Goal: Communication & Community: Answer question/provide support

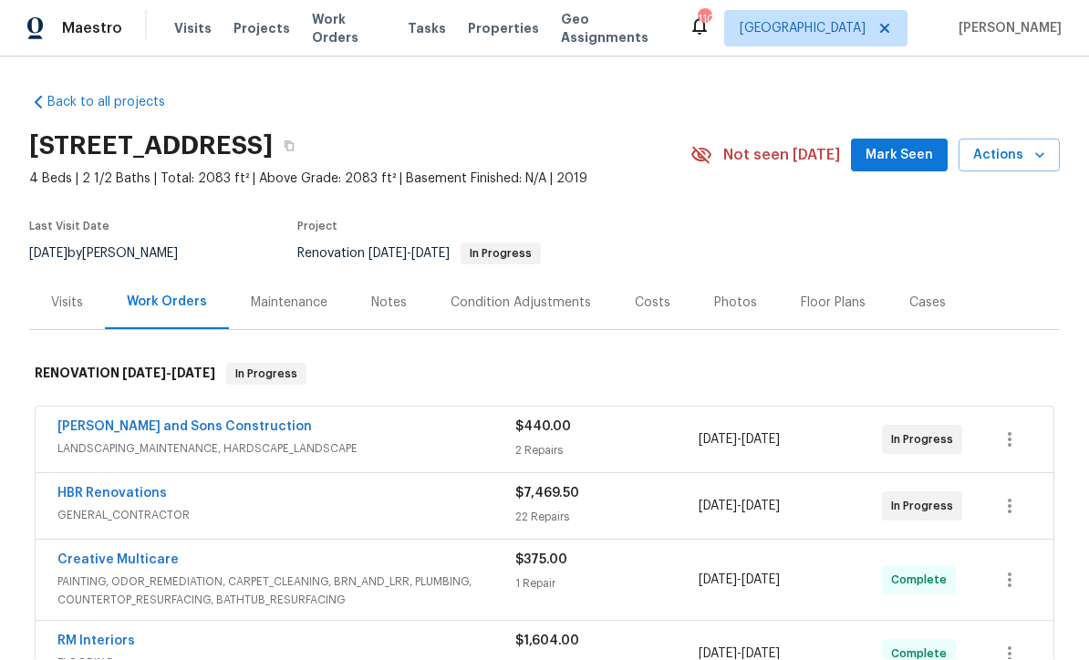
scroll to position [1, 0]
click at [98, 488] on link "HBR Renovations" at bounding box center [111, 494] width 109 height 13
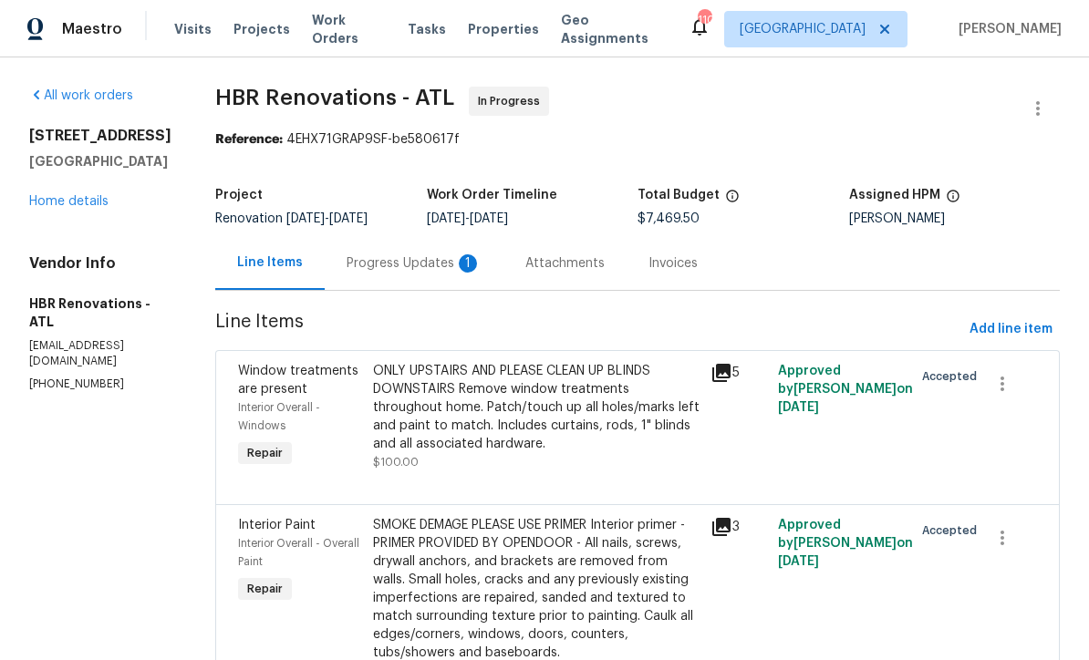
click at [387, 260] on div "Progress Updates 1" at bounding box center [414, 263] width 135 height 18
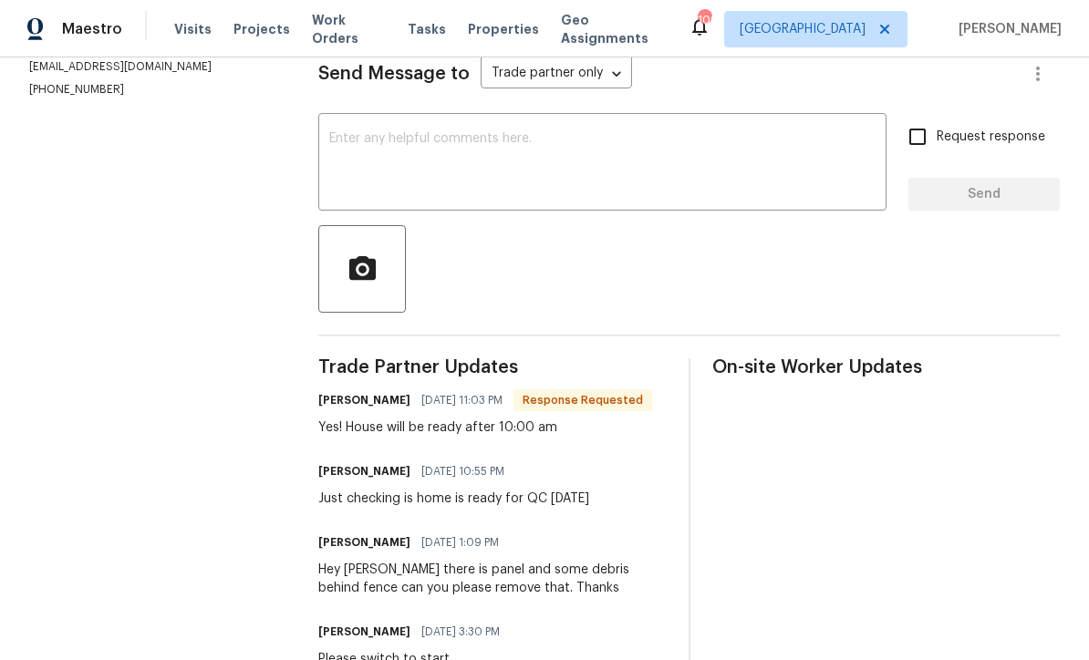
scroll to position [261, 0]
click at [349, 141] on div "x ​" at bounding box center [602, 164] width 568 height 93
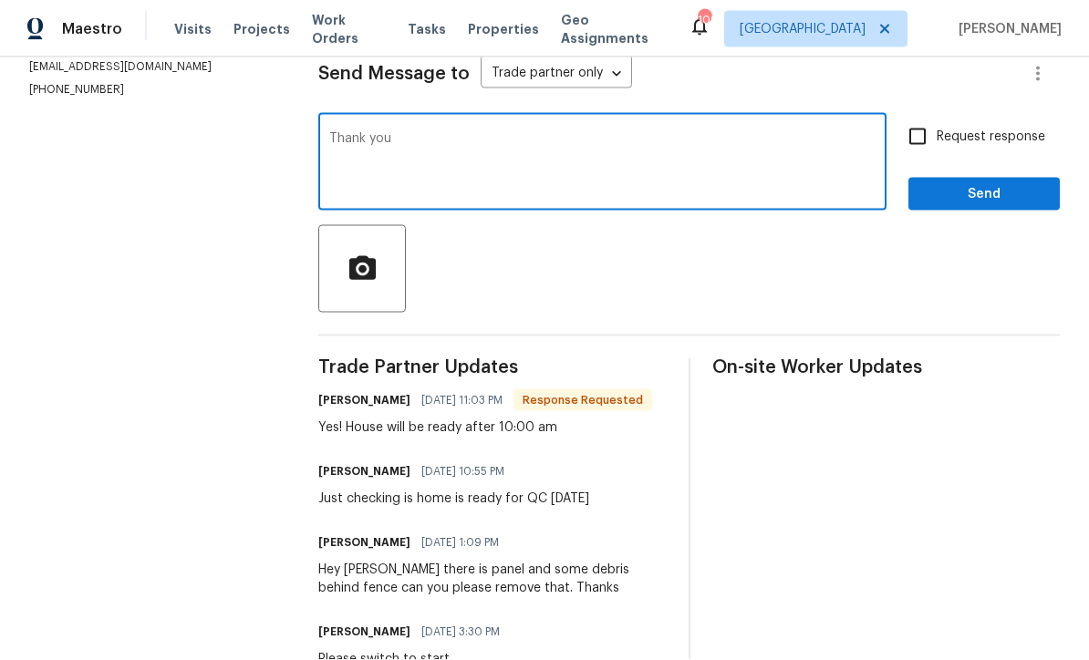
type textarea "Thank you"
click at [920, 148] on input "Request response" at bounding box center [917, 137] width 38 height 38
checkbox input "true"
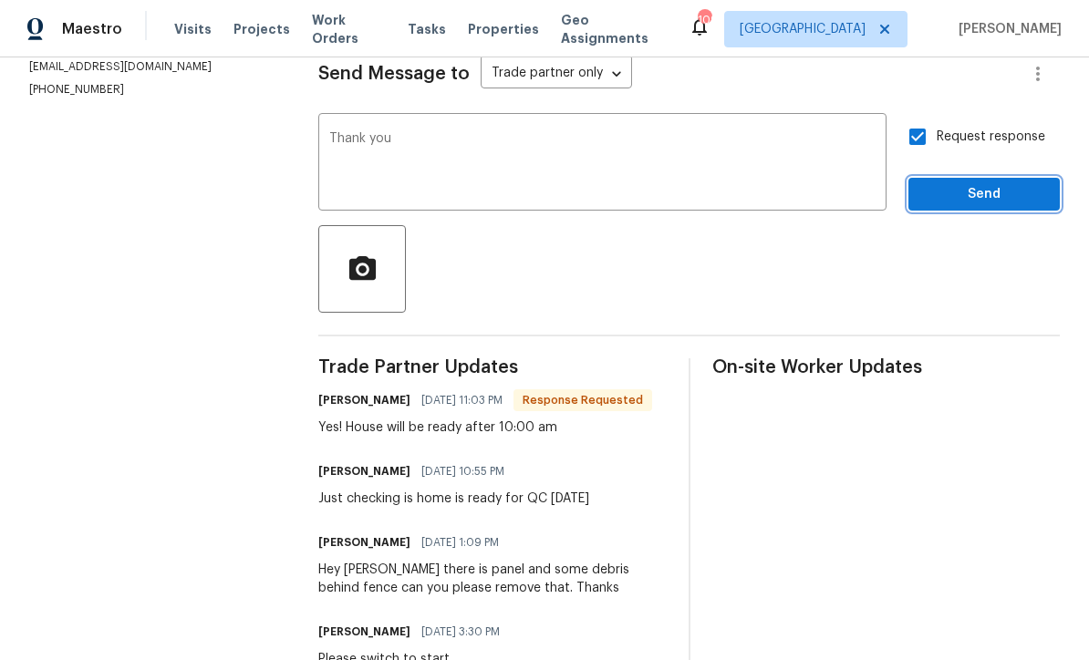
click at [958, 202] on span "Send" at bounding box center [984, 194] width 122 height 23
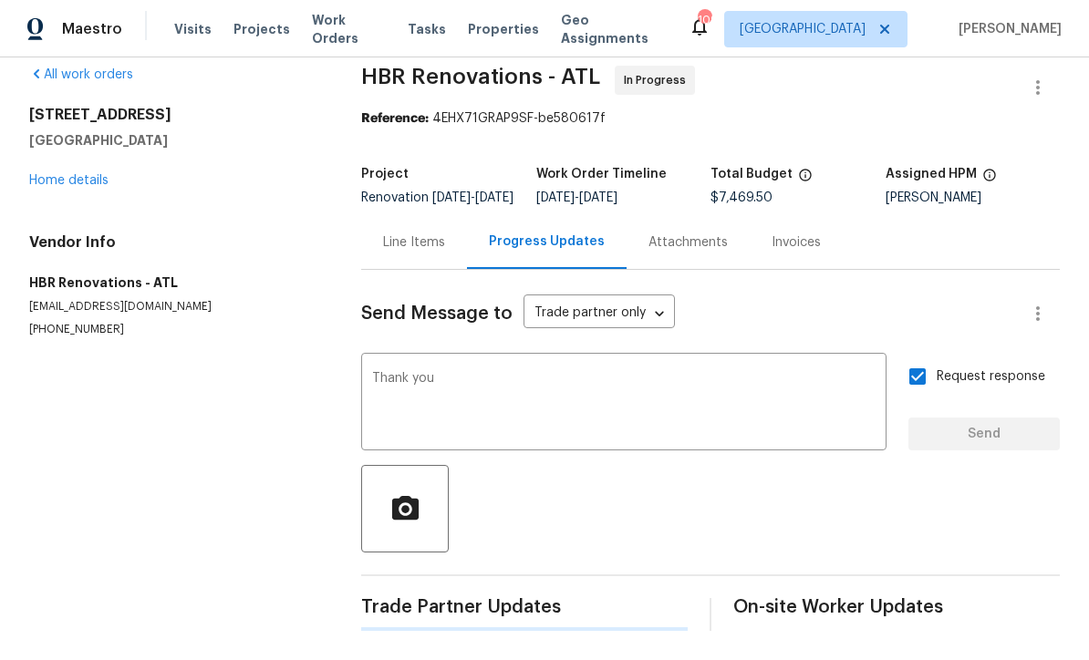
scroll to position [0, 0]
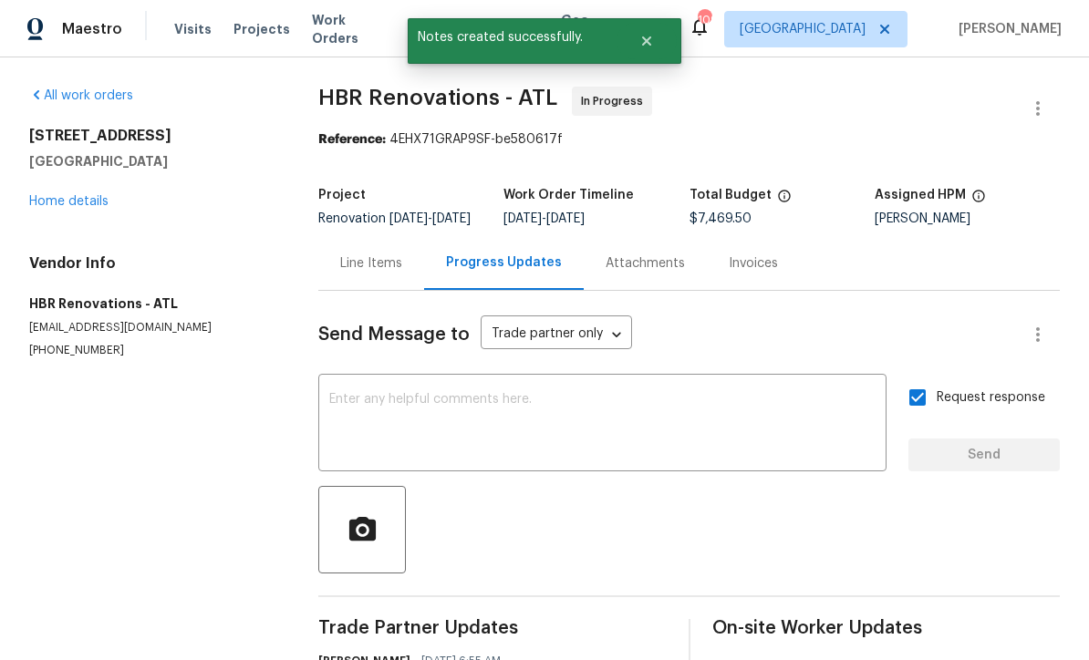
click at [63, 195] on link "Home details" at bounding box center [68, 201] width 79 height 13
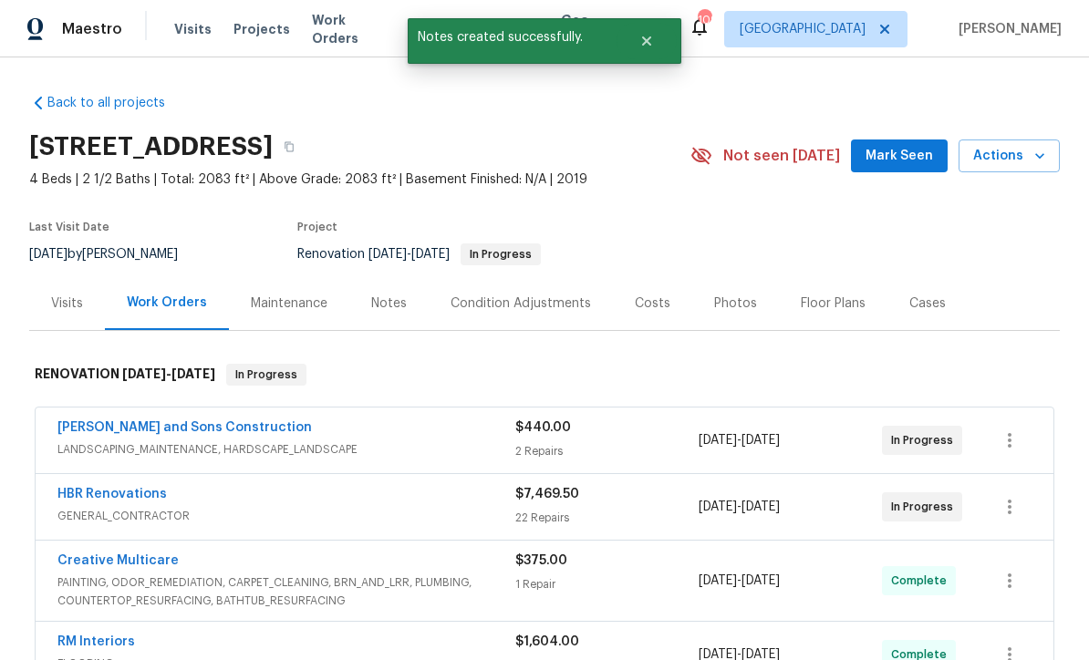
click at [895, 154] on span "Mark Seen" at bounding box center [898, 156] width 67 height 23
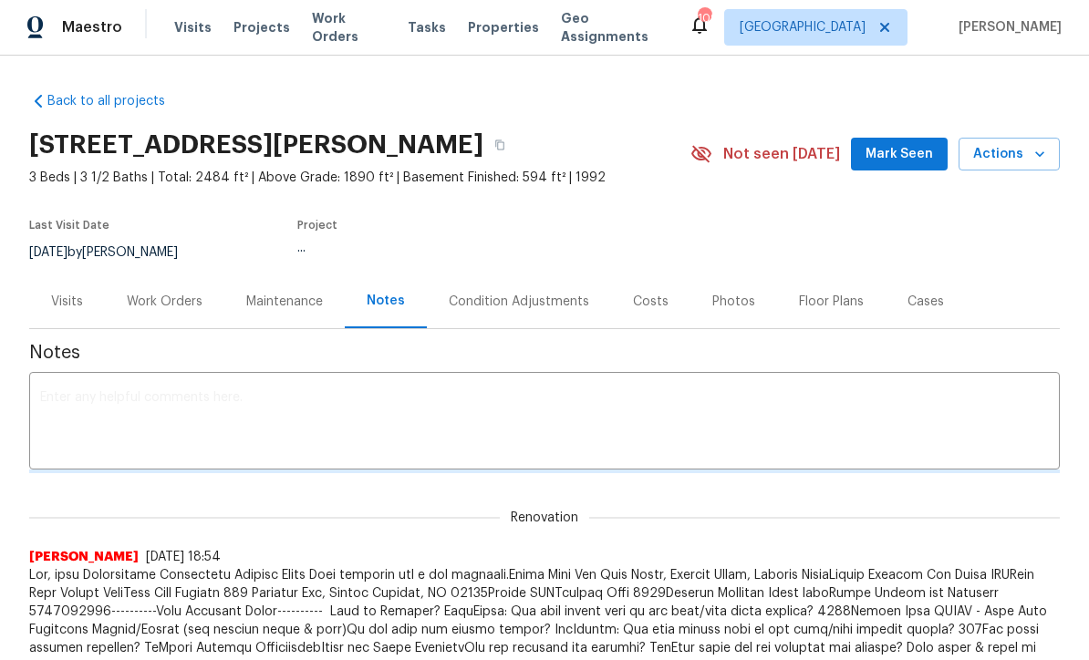
scroll to position [1, 0]
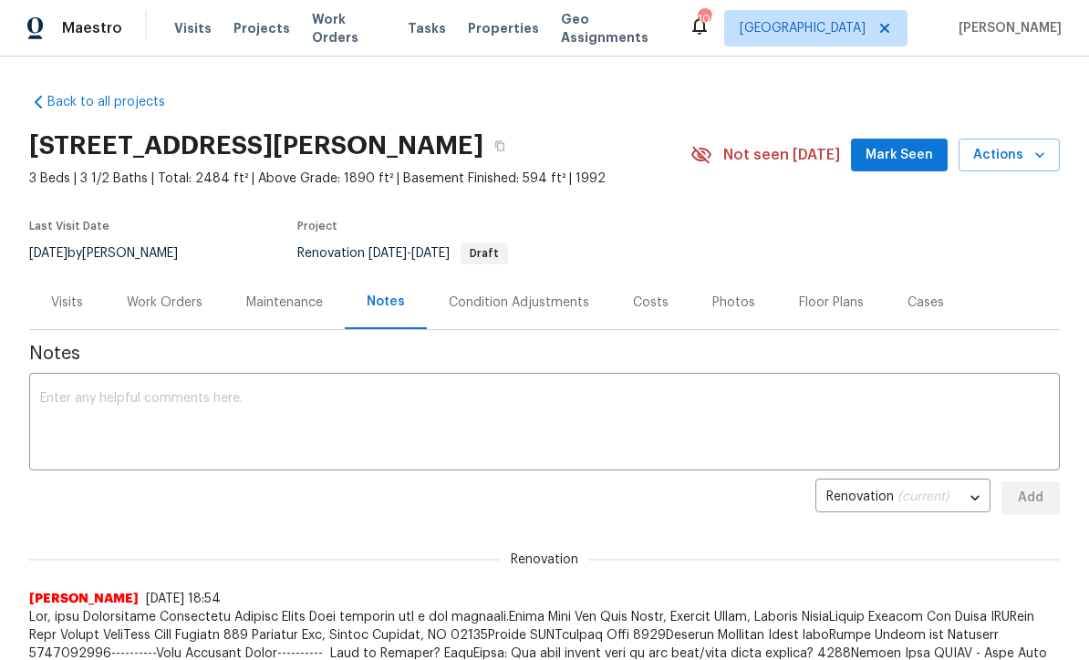
click at [896, 156] on span "Mark Seen" at bounding box center [898, 155] width 67 height 23
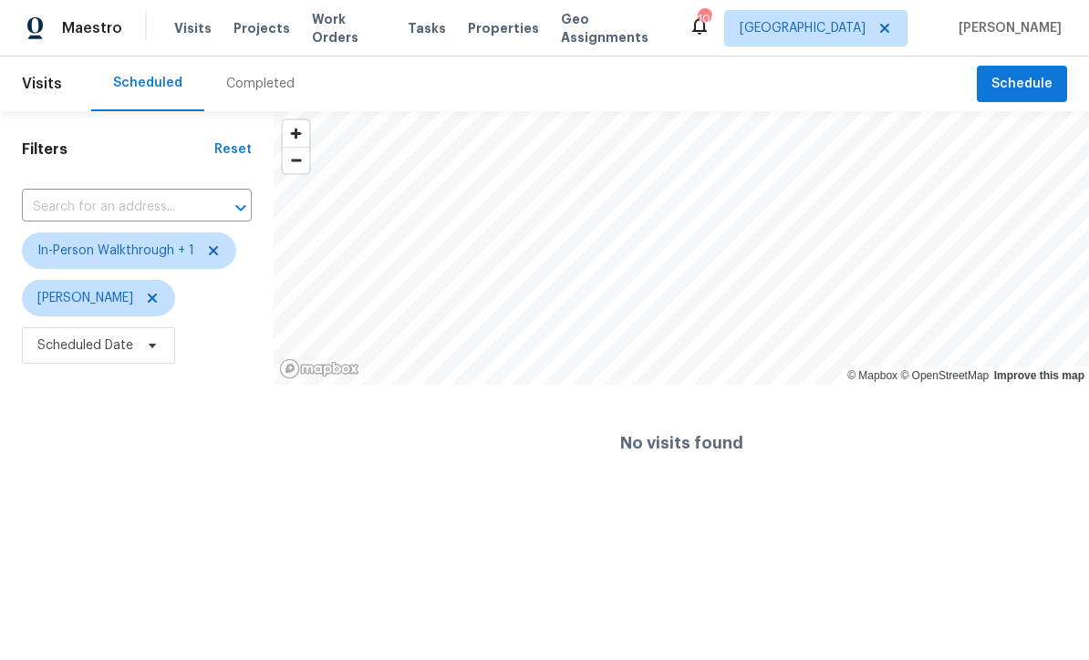
scroll to position [1, 0]
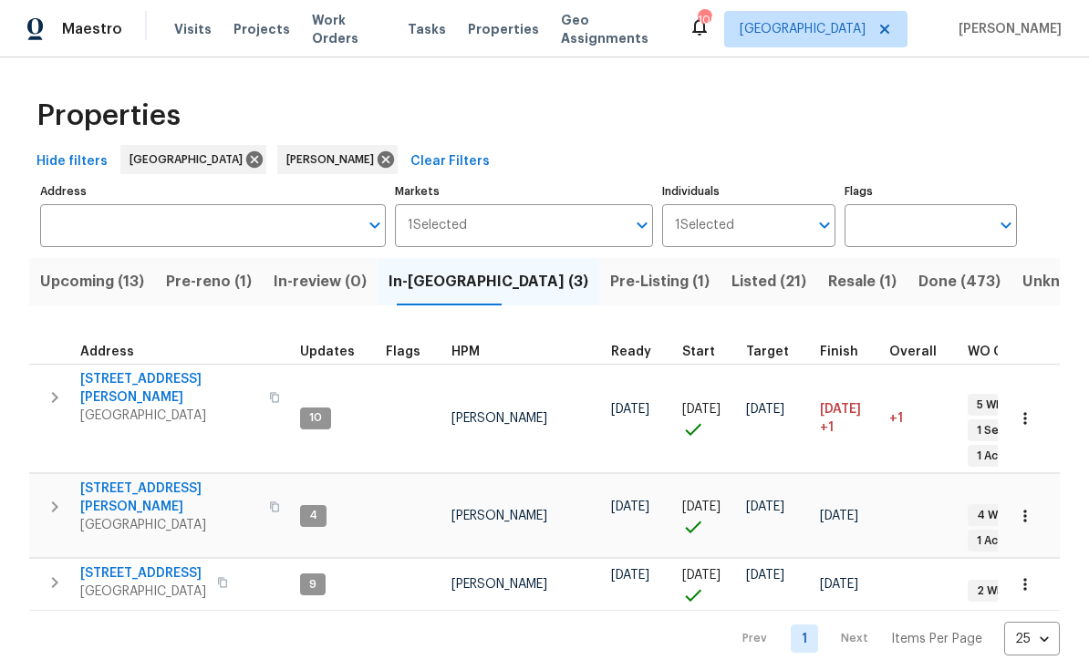
click at [115, 357] on span "Address" at bounding box center [107, 352] width 54 height 13
click at [132, 378] on span "306 Cooper Creek Dr" at bounding box center [169, 388] width 178 height 36
click at [103, 480] on span "[STREET_ADDRESS][PERSON_NAME]" at bounding box center [169, 498] width 178 height 36
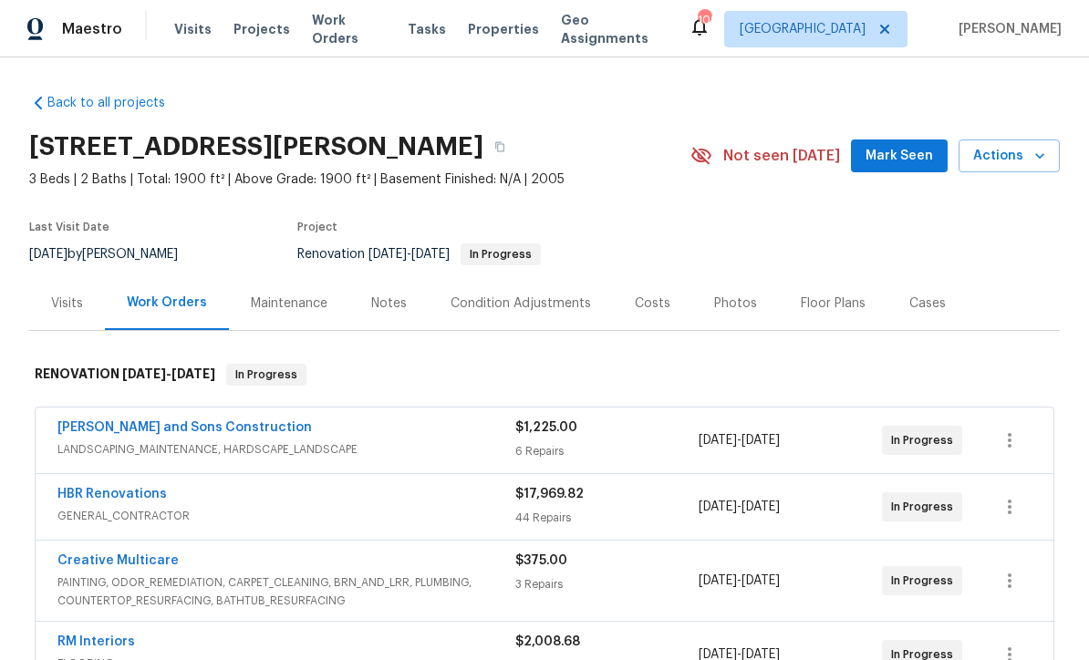
click at [894, 153] on span "Mark Seen" at bounding box center [898, 156] width 67 height 23
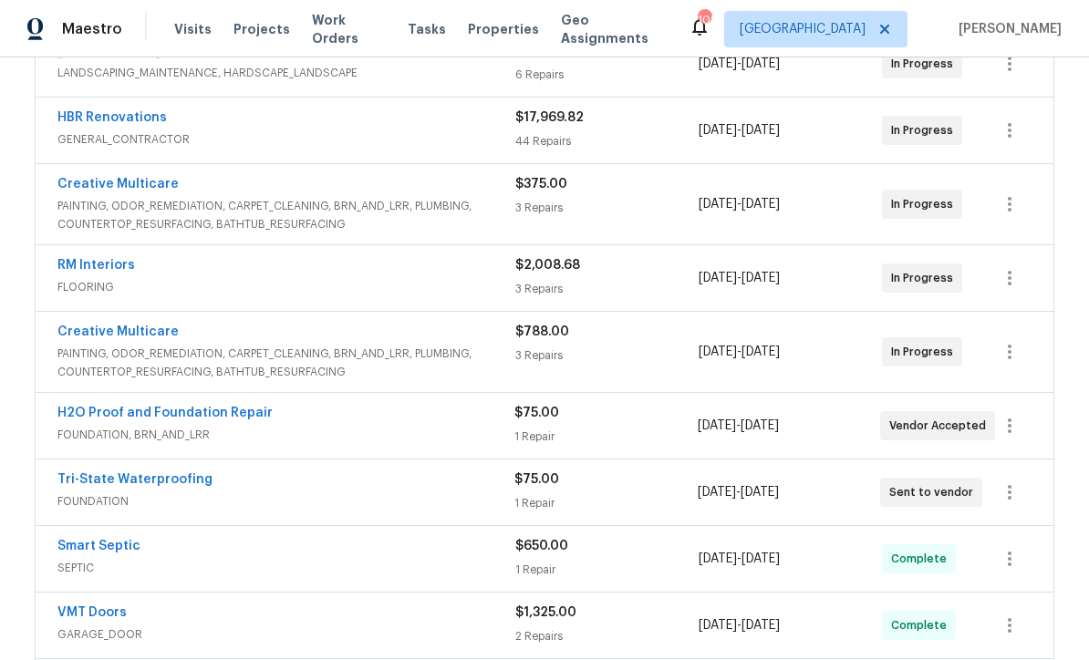
scroll to position [392, 0]
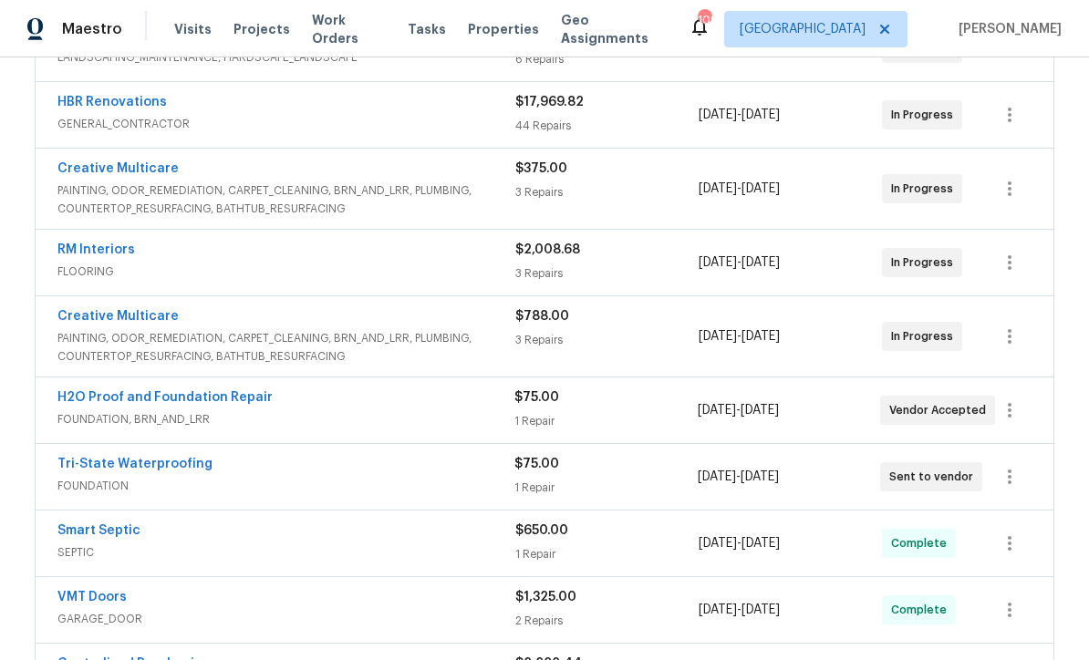
click at [114, 461] on link "Tri-State Waterproofing" at bounding box center [134, 464] width 155 height 13
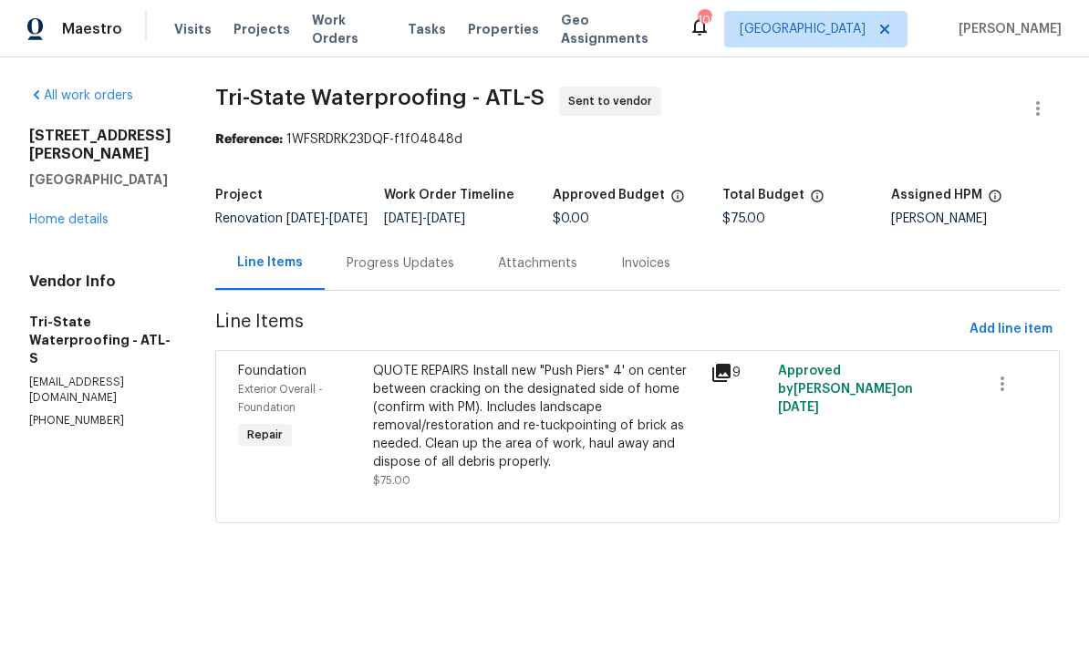
click at [405, 272] on div "Progress Updates" at bounding box center [401, 263] width 108 height 18
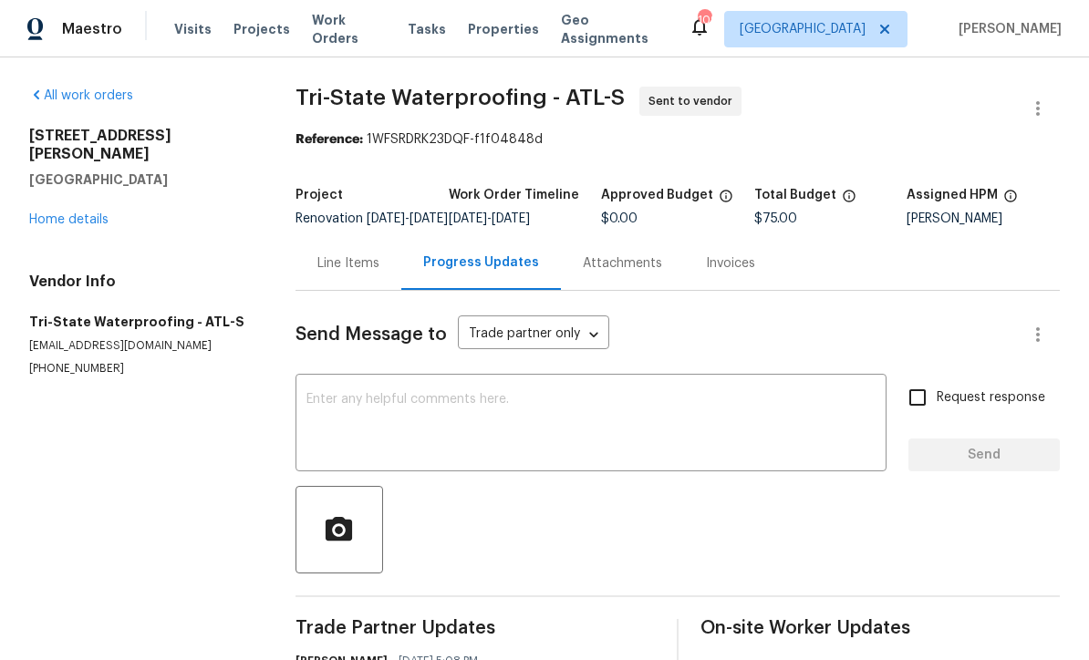
click at [306, 412] on textarea at bounding box center [590, 425] width 569 height 64
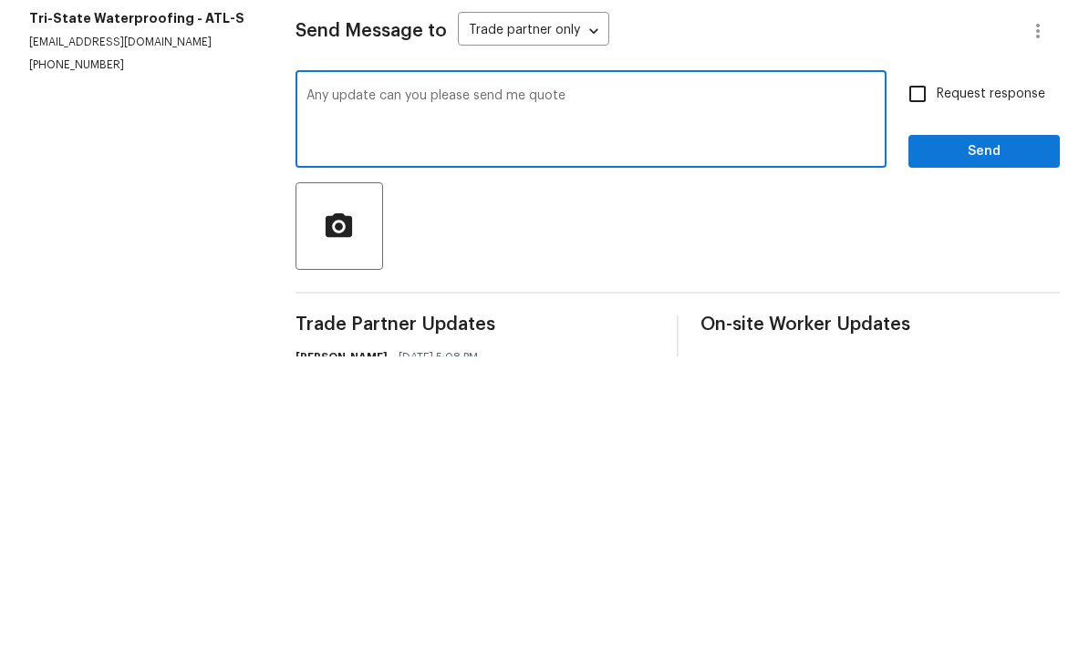
type textarea "Any update can you please send me quote"
click at [911, 378] on input "Request response" at bounding box center [917, 397] width 38 height 38
checkbox input "true"
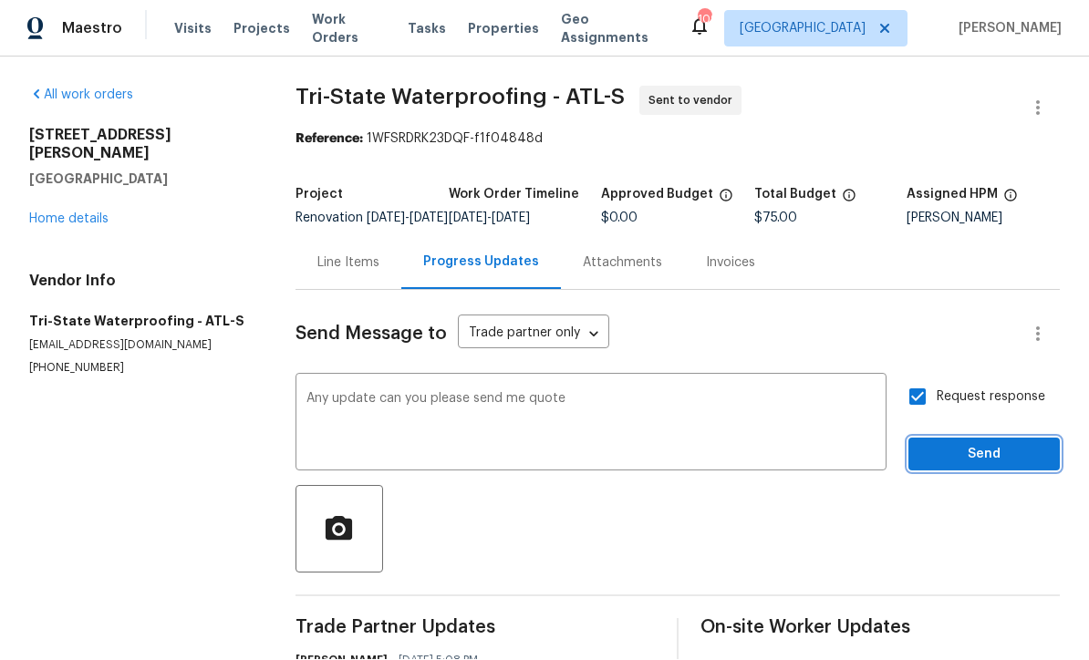
click at [968, 444] on span "Send" at bounding box center [984, 455] width 122 height 23
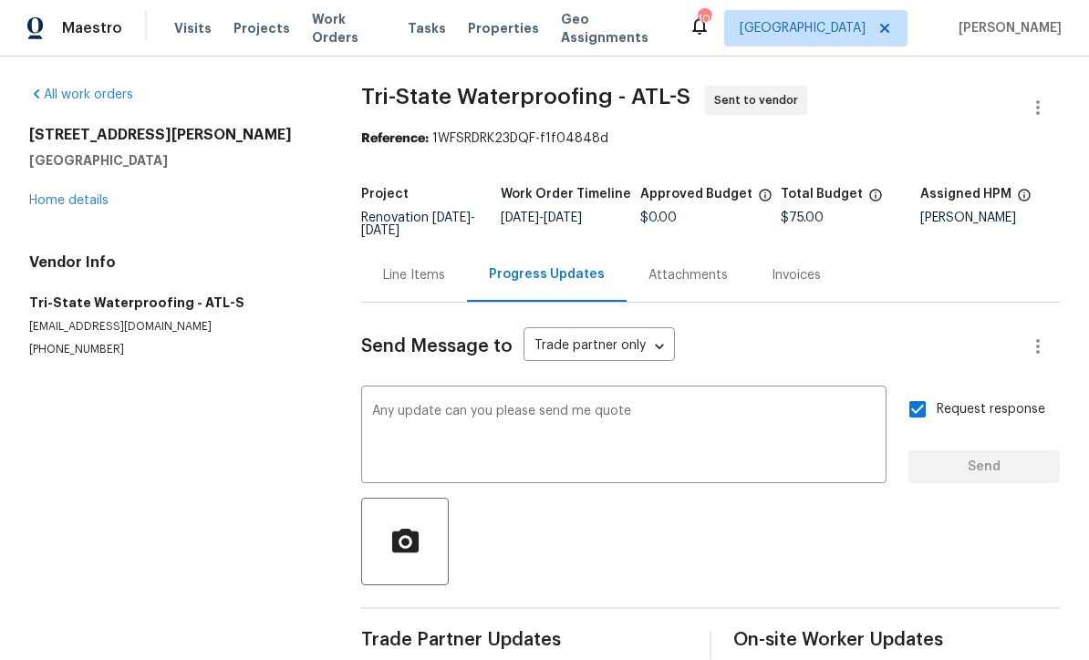
scroll to position [35, 0]
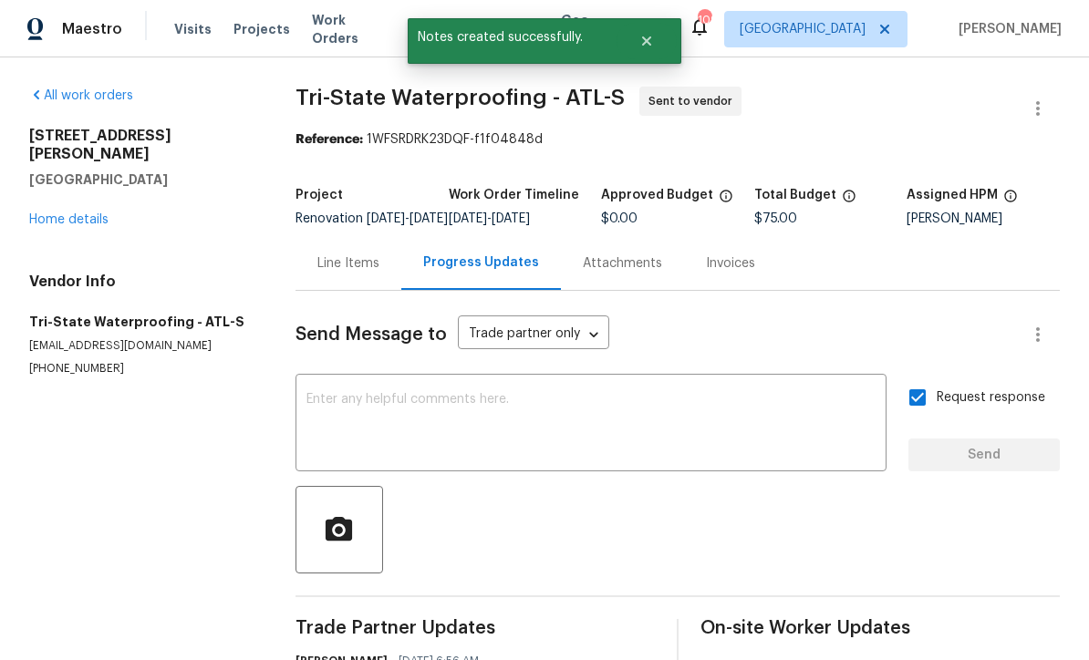
click at [68, 213] on link "Home details" at bounding box center [68, 219] width 79 height 13
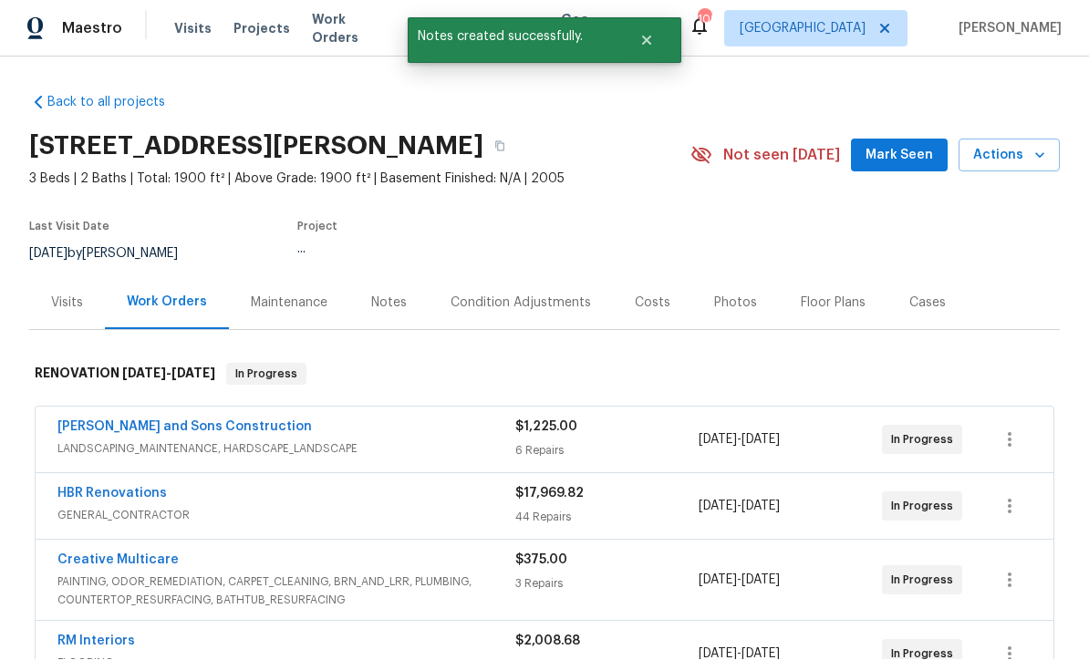
scroll to position [1, 0]
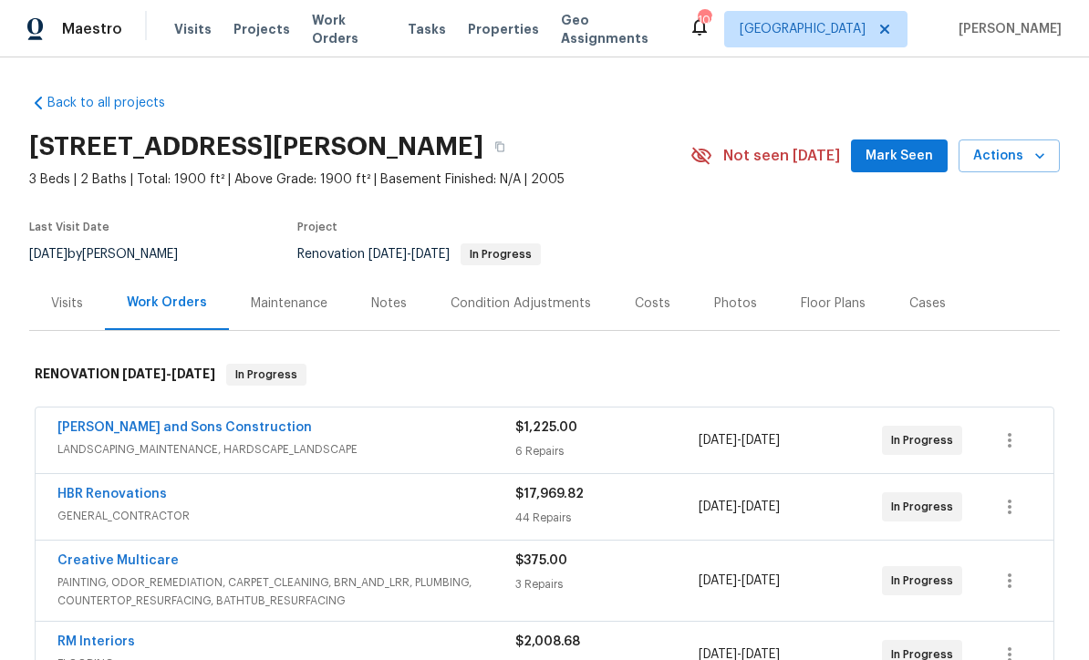
click at [905, 161] on span "Mark Seen" at bounding box center [898, 156] width 67 height 23
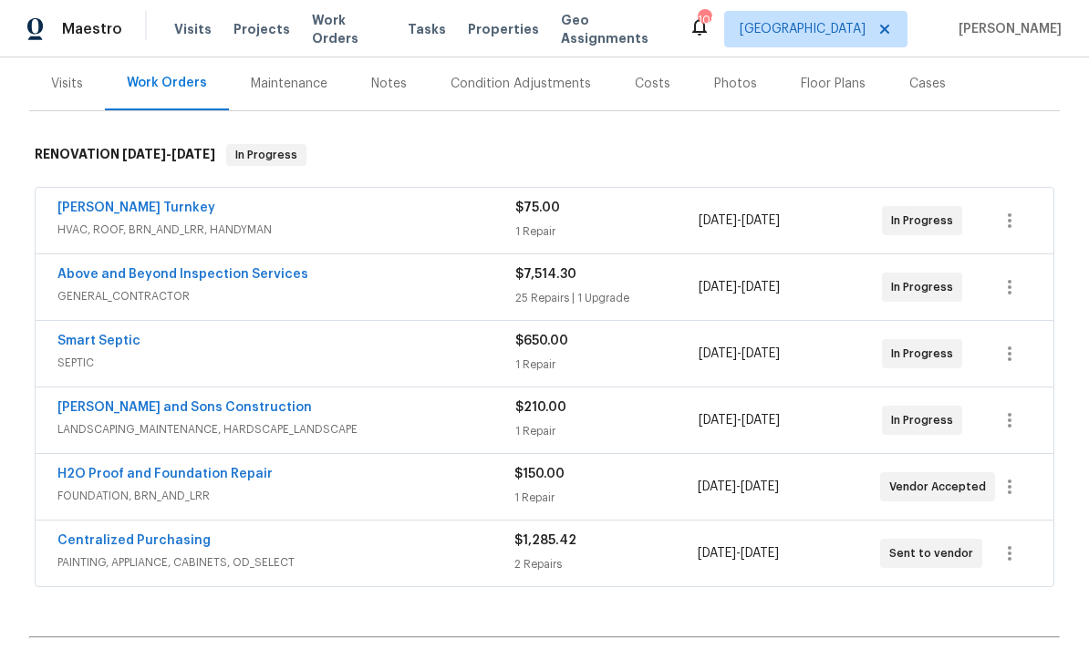
scroll to position [221, 0]
click at [136, 477] on link "H2O Proof and Foundation Repair" at bounding box center [164, 473] width 215 height 13
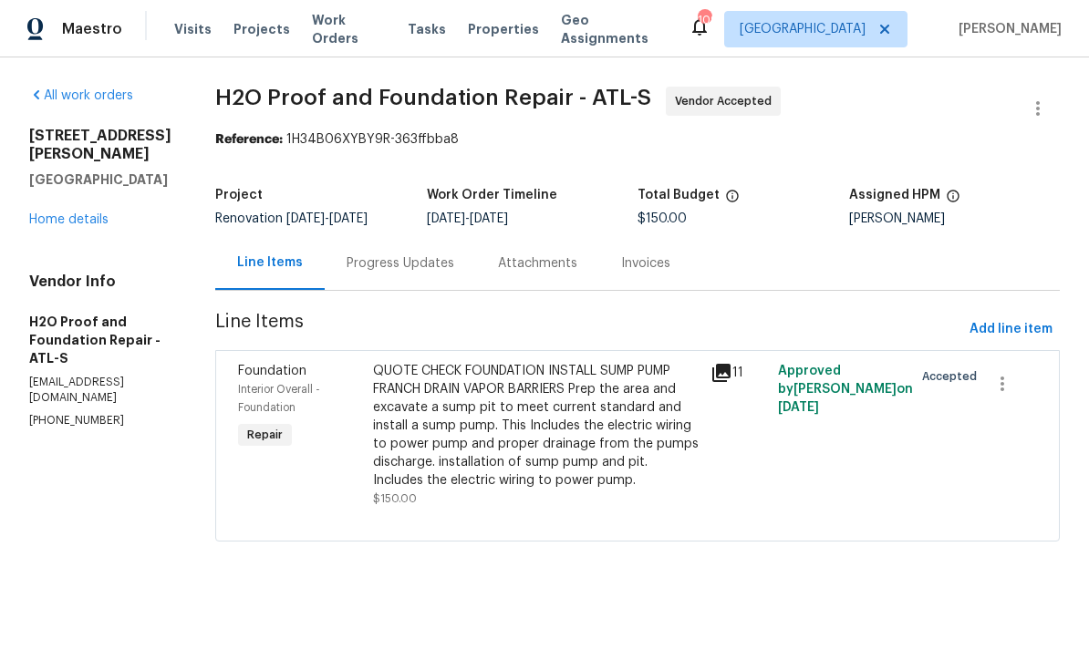
click at [347, 260] on div "Progress Updates" at bounding box center [401, 263] width 108 height 18
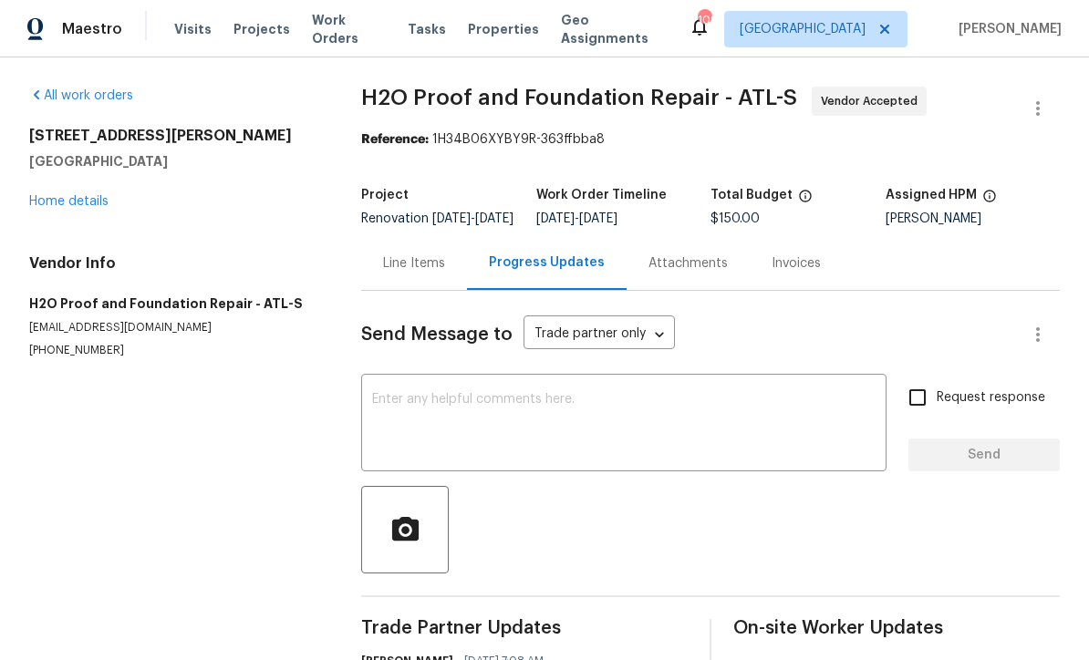
click at [379, 412] on textarea at bounding box center [623, 425] width 503 height 64
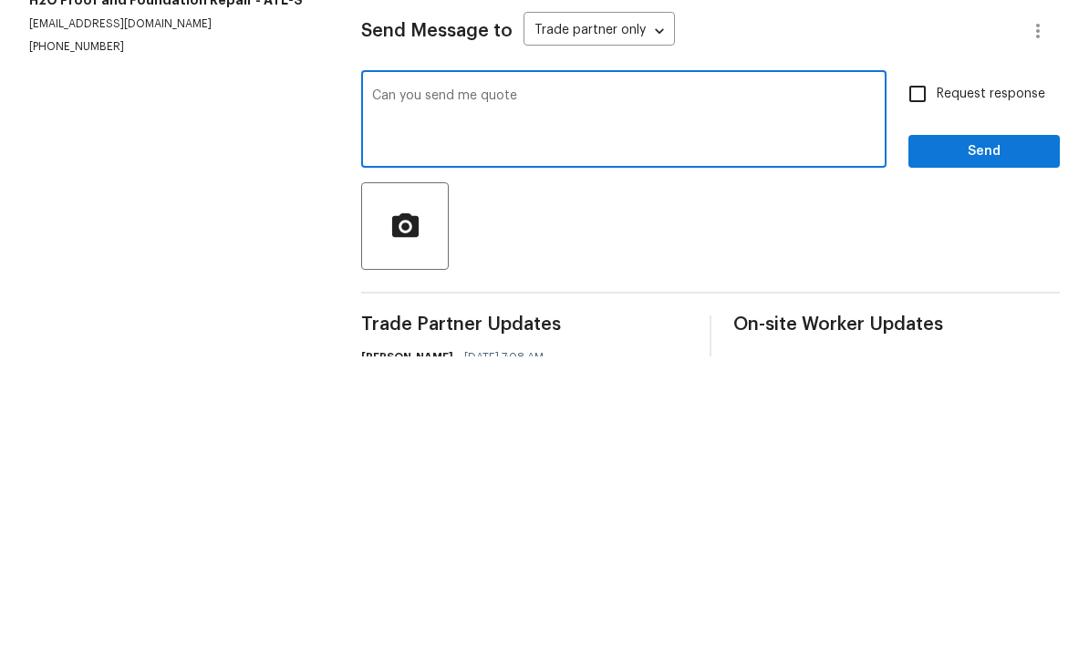
type textarea "Can you send me quote"
click at [915, 378] on input "Request response" at bounding box center [917, 397] width 38 height 38
checkbox input "true"
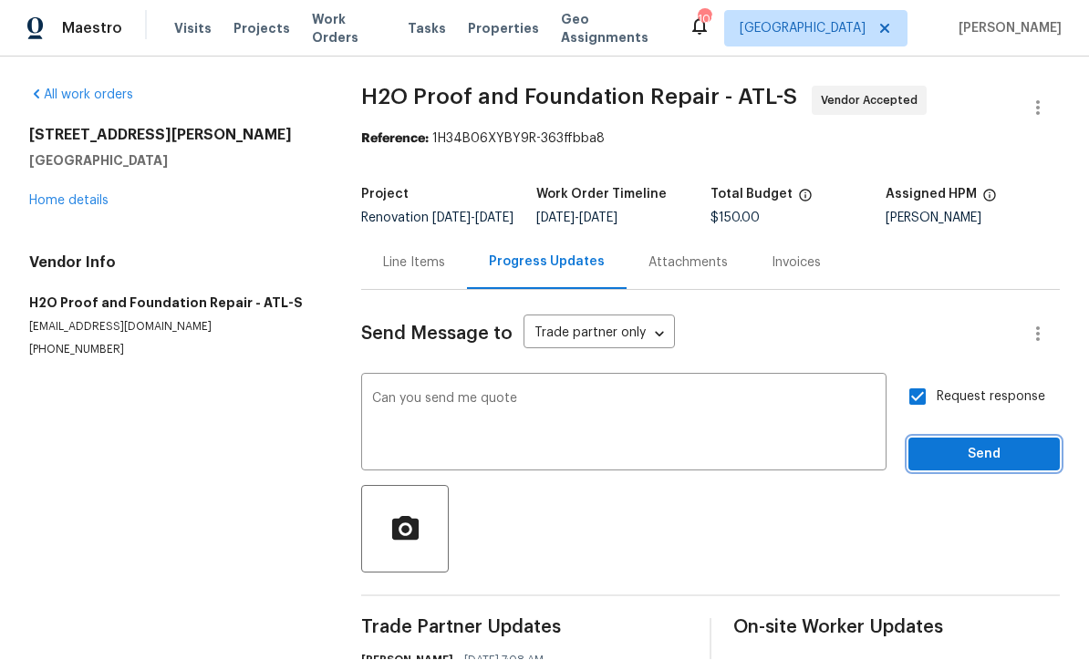
click at [963, 444] on span "Send" at bounding box center [984, 455] width 122 height 23
click at [60, 195] on link "Home details" at bounding box center [68, 201] width 79 height 13
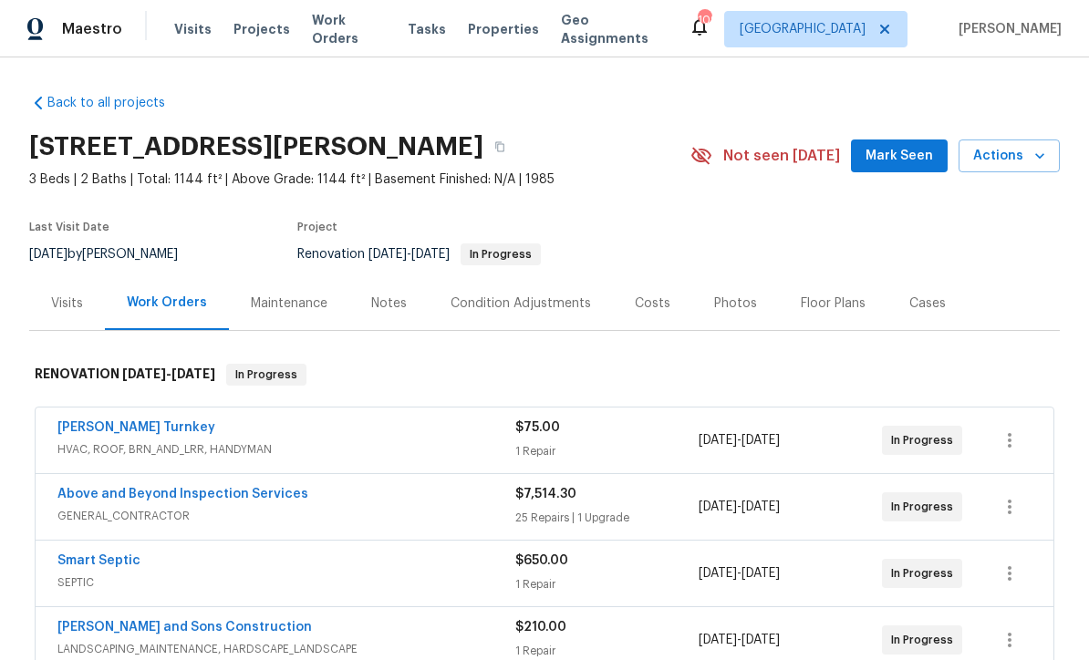
click at [888, 145] on span "Mark Seen" at bounding box center [898, 156] width 67 height 23
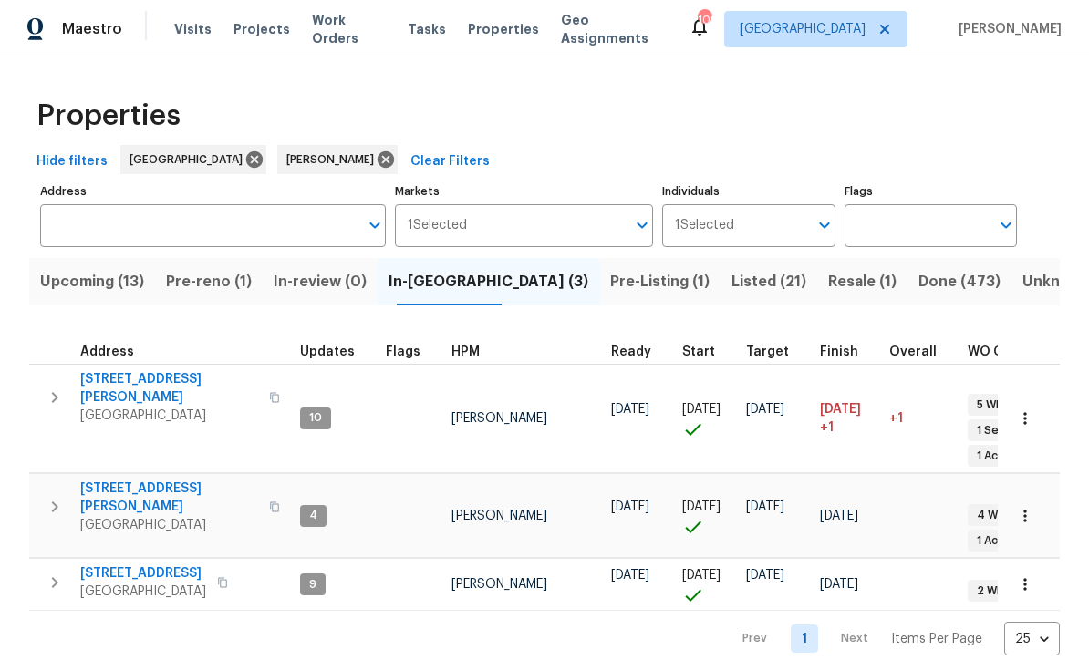
click at [211, 268] on button "Pre-reno (1)" at bounding box center [209, 281] width 108 height 47
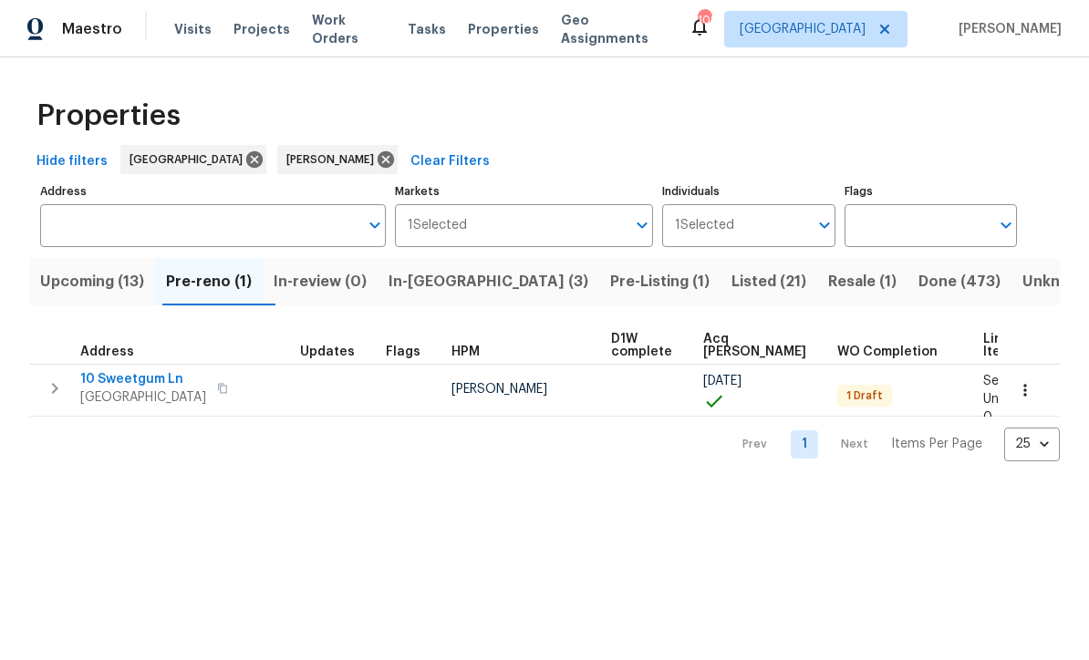
click at [124, 382] on span "10 Sweetgum Ln" at bounding box center [143, 379] width 126 height 18
click at [80, 271] on span "Upcoming (13)" at bounding box center [92, 282] width 104 height 26
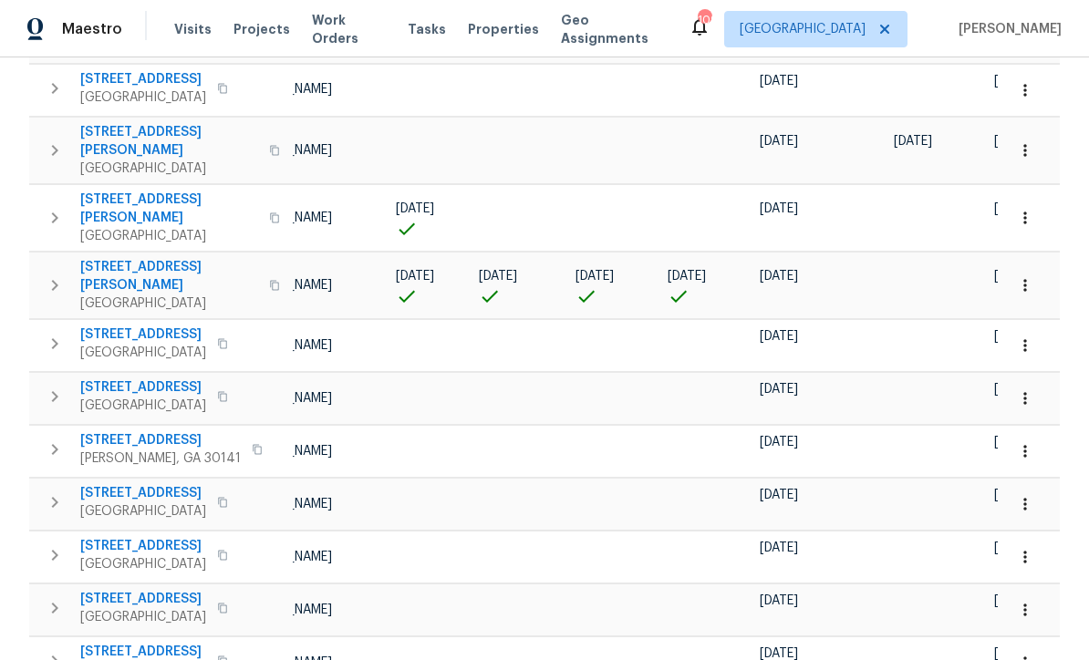
scroll to position [0, 129]
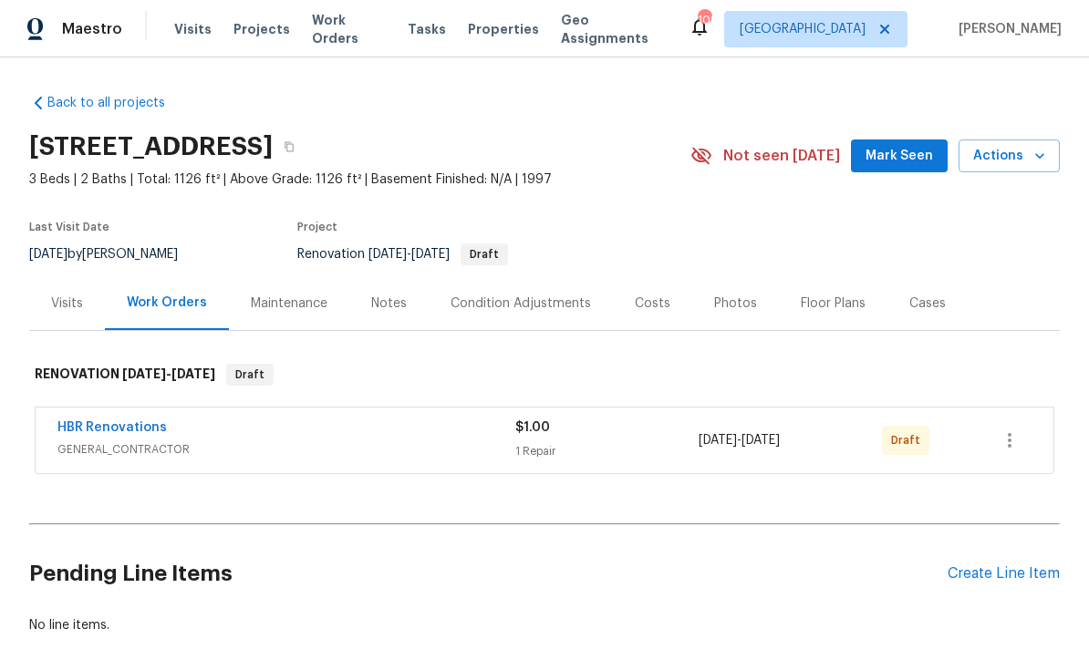
click at [917, 165] on span "Mark Seen" at bounding box center [898, 156] width 67 height 23
